Goal: Task Accomplishment & Management: Manage account settings

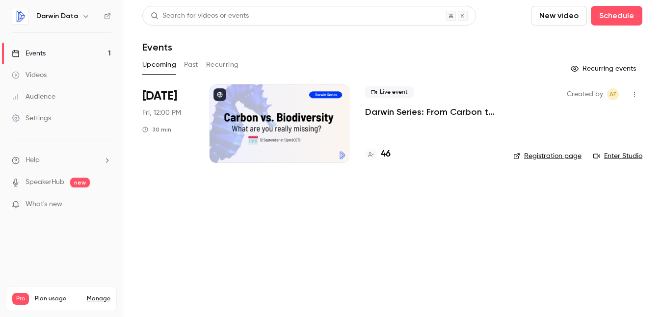
click at [275, 120] on div at bounding box center [280, 123] width 140 height 79
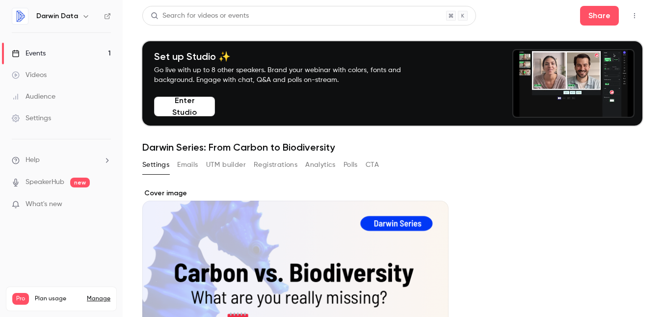
click at [191, 164] on button "Emails" at bounding box center [187, 165] width 21 height 16
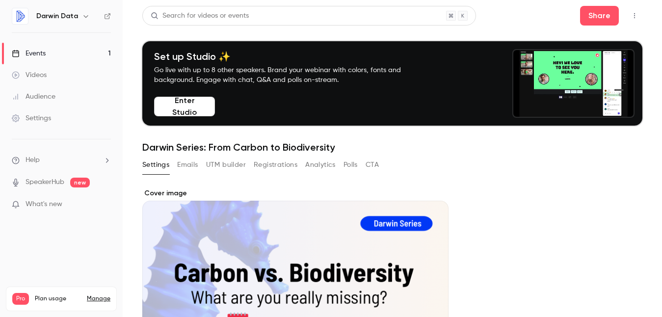
click at [62, 50] on link "Events 1" at bounding box center [61, 54] width 123 height 22
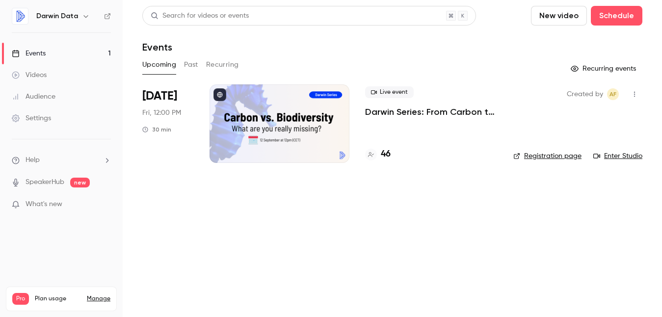
click at [389, 154] on h4 "46" at bounding box center [386, 154] width 10 height 13
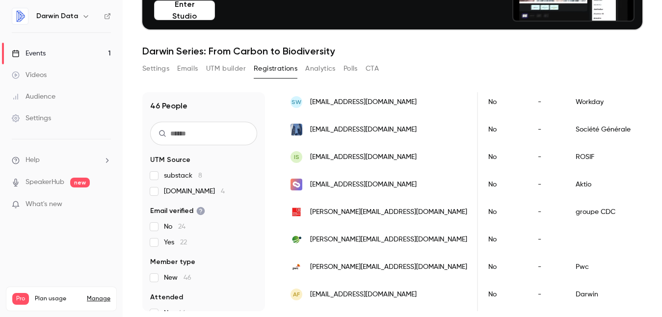
scroll to position [1139, 0]
